Goal: Navigation & Orientation: Understand site structure

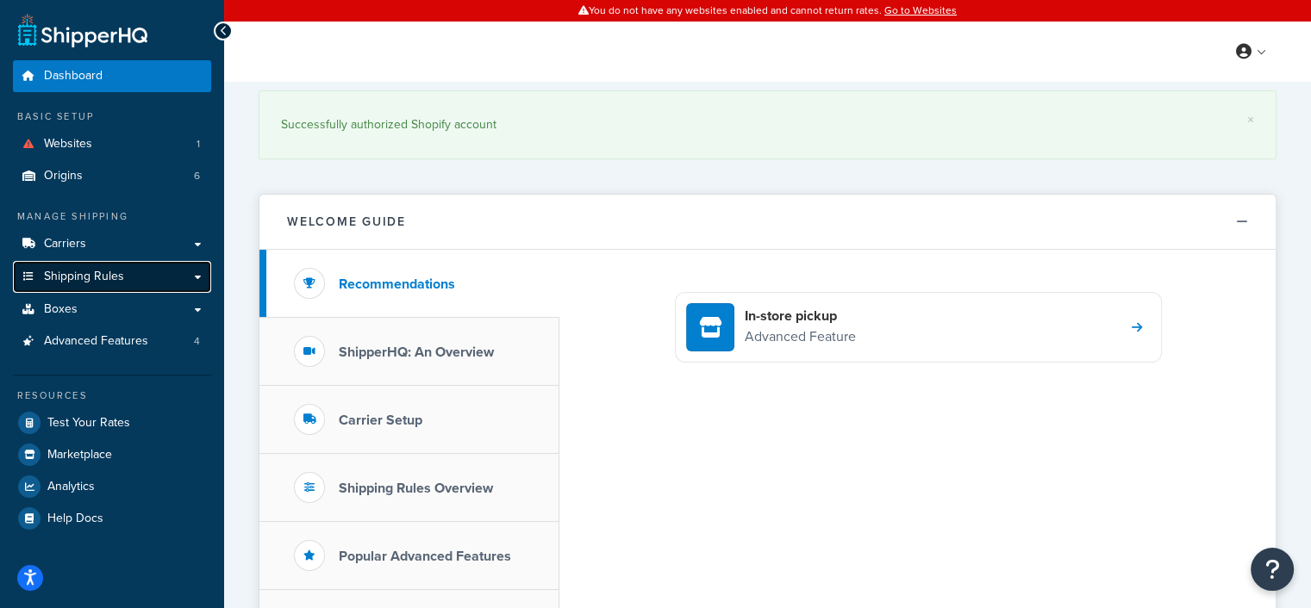
click at [115, 282] on span "Shipping Rules" at bounding box center [84, 277] width 80 height 15
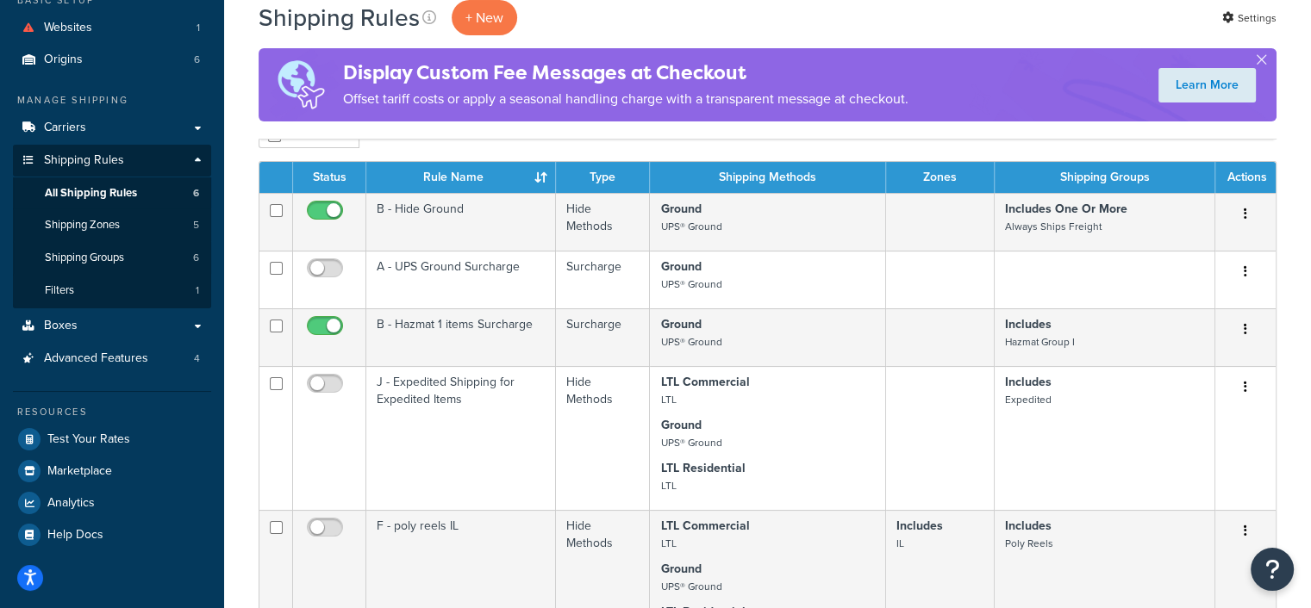
scroll to position [86, 0]
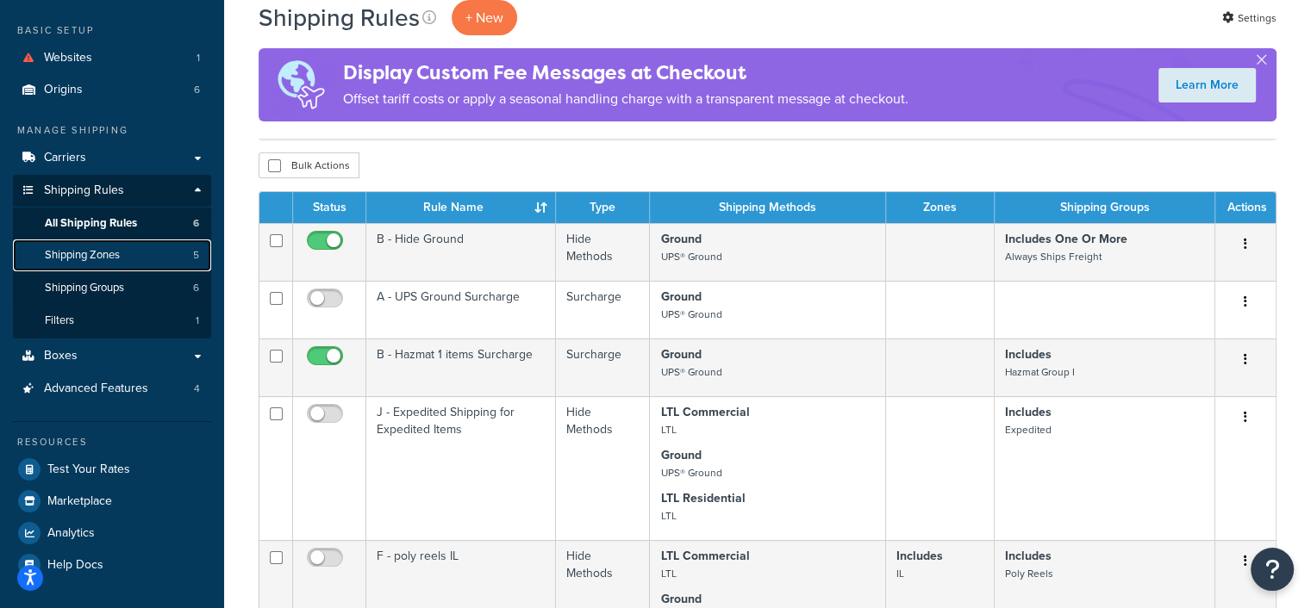
click at [106, 265] on link "Shipping Zones 5" at bounding box center [112, 256] width 198 height 32
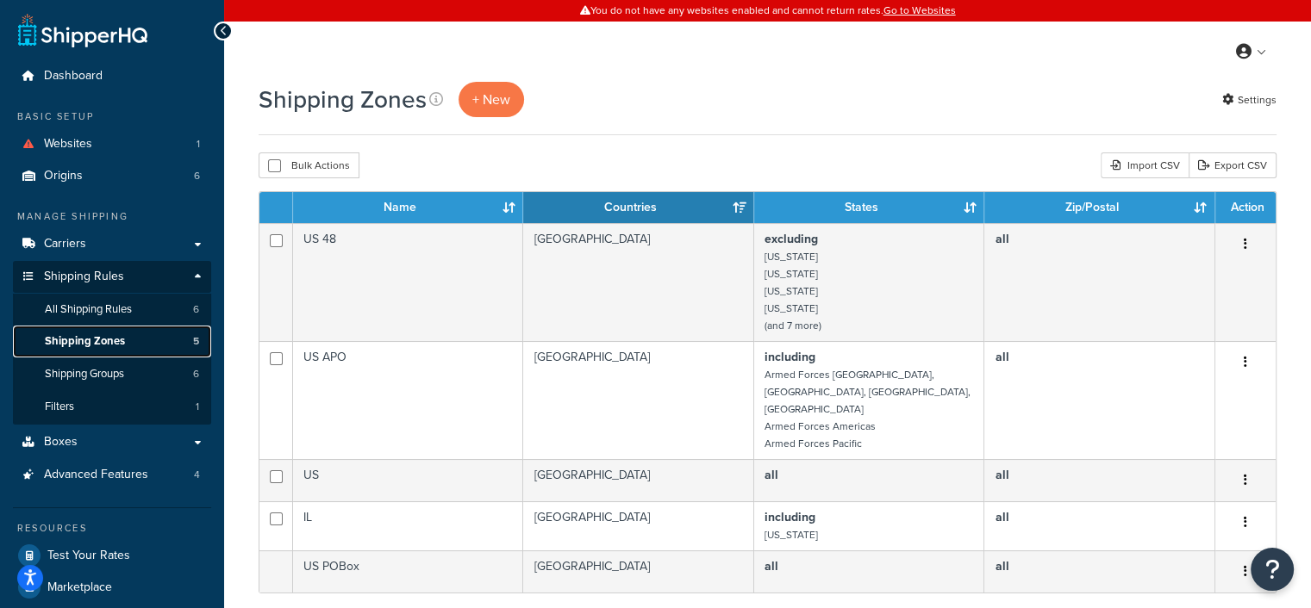
click at [119, 347] on span "Shipping Zones" at bounding box center [85, 341] width 80 height 15
click at [116, 376] on span "Shipping Groups" at bounding box center [84, 374] width 79 height 15
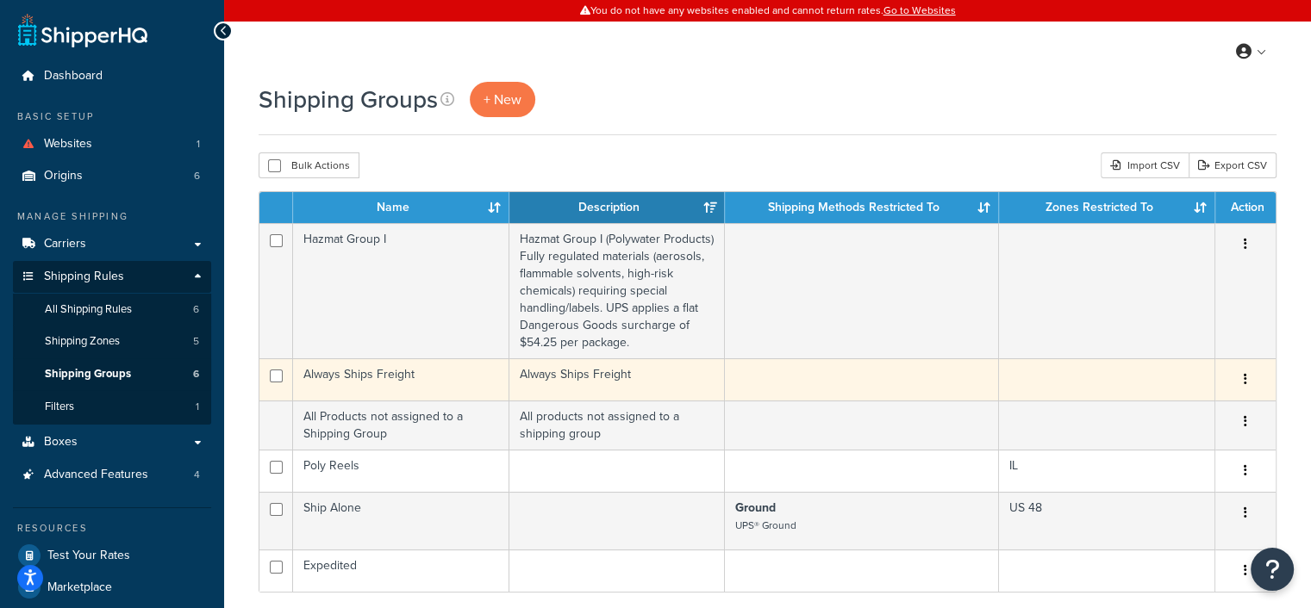
scroll to position [86, 0]
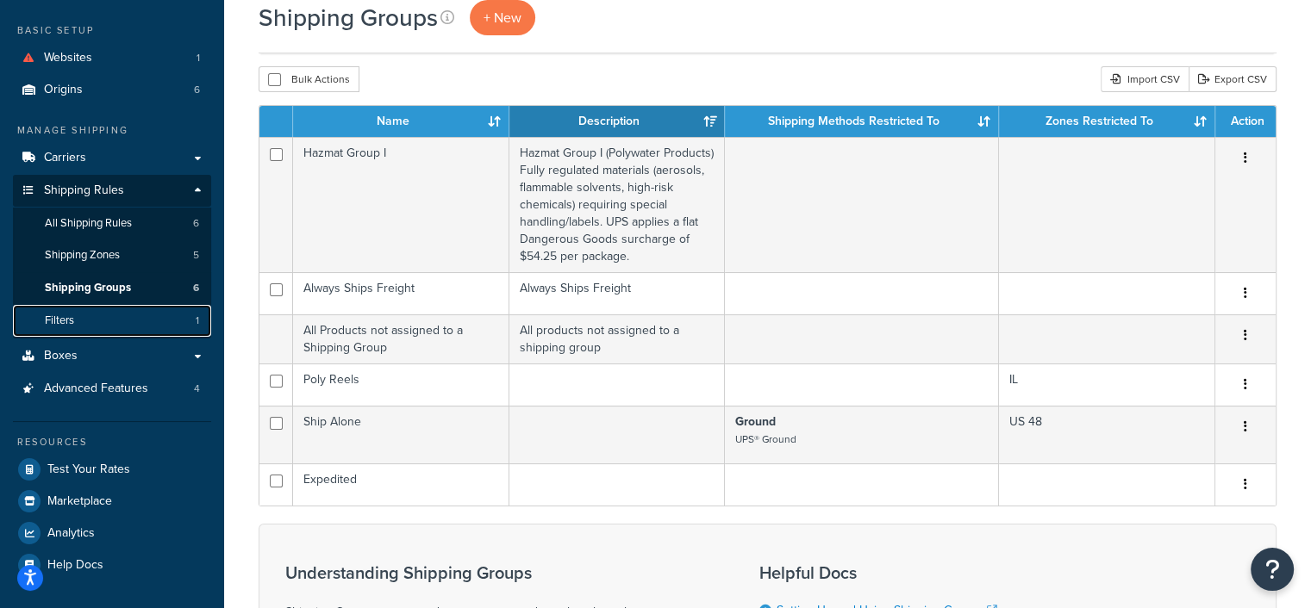
click at [89, 323] on link "Filters 1" at bounding box center [112, 321] width 198 height 32
